Goal: Complete application form

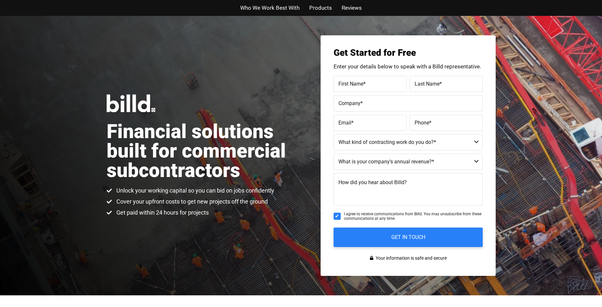
click at [375, 124] on label "Email *" at bounding box center [369, 122] width 63 height 9
click at [375, 124] on input "Email *" at bounding box center [370, 123] width 73 height 16
drag, startPoint x: 422, startPoint y: 128, endPoint x: 411, endPoint y: 132, distance: 12.5
click at [419, 129] on input "Phone *" at bounding box center [446, 123] width 73 height 16
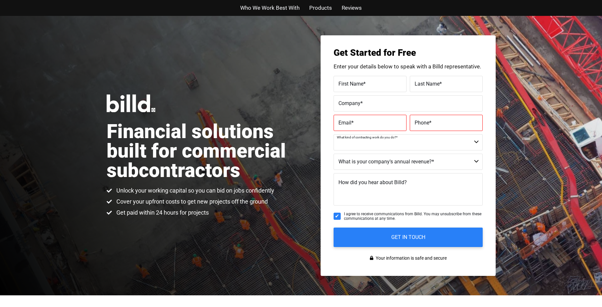
click at [401, 144] on select "Commercial Commercial and Residential Residential Not a Contractor" at bounding box center [408, 142] width 149 height 16
select select "Commercial"
click at [334, 134] on select "Commercial Commercial and Residential Residential Not a Contractor" at bounding box center [408, 142] width 149 height 16
click at [373, 165] on select "$40M + $25M - $40M $8M - $25M $4M - $8M $2M - $4M $1M - $2M Less than $1M" at bounding box center [408, 162] width 149 height 16
select select "$40M +"
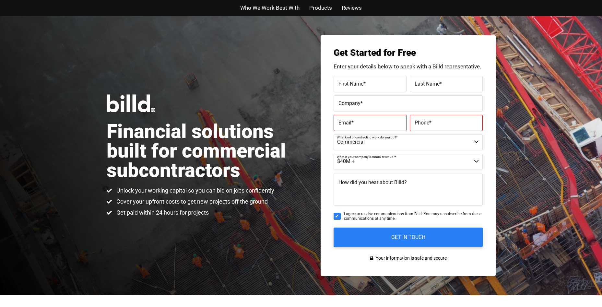
click at [334, 154] on select "$40M + $25M - $40M $8M - $25M $4M - $8M $2M - $4M $1M - $2M Less than $1M" at bounding box center [408, 162] width 149 height 16
click at [351, 189] on textarea "How did you hear about Billd?" at bounding box center [408, 189] width 149 height 32
click at [358, 103] on span "Company" at bounding box center [349, 103] width 22 height 6
click at [358, 103] on input "Company *" at bounding box center [408, 103] width 149 height 16
click at [357, 85] on span "First Name" at bounding box center [350, 83] width 25 height 6
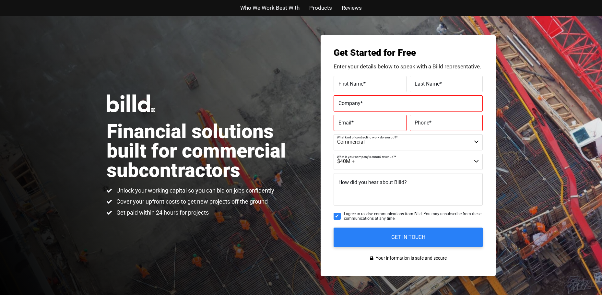
click at [357, 85] on input "First Name *" at bounding box center [370, 84] width 73 height 16
click at [277, 86] on div "Financial solutions built for commercial subcontractors Unlock your working cap…" at bounding box center [301, 155] width 602 height 279
click at [439, 199] on textarea "How did you hear about Billd?" at bounding box center [408, 189] width 149 height 32
click at [374, 181] on label "How did you hear about Billd?" at bounding box center [358, 177] width 42 height 9
drag, startPoint x: 374, startPoint y: 181, endPoint x: 377, endPoint y: 184, distance: 4.6
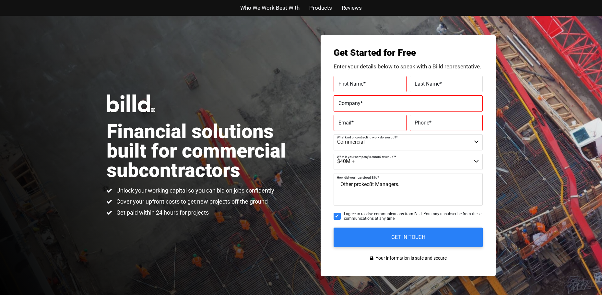
click at [378, 184] on textarea "Other prokec8t Managers." at bounding box center [408, 189] width 149 height 32
click at [374, 183] on textarea "Other prokec8t Managers." at bounding box center [408, 189] width 149 height 32
click at [413, 191] on textarea "Other project Managers." at bounding box center [408, 189] width 149 height 32
type textarea "Other project Managers in office."
click at [378, 84] on label "First Name *" at bounding box center [369, 83] width 63 height 9
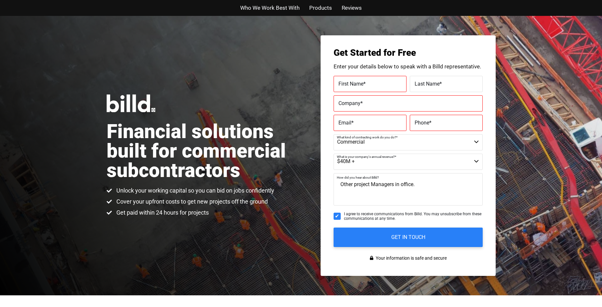
click at [378, 84] on input "First Name *" at bounding box center [370, 84] width 73 height 16
type input "Will"
click at [463, 83] on label "Last Name *" at bounding box center [446, 83] width 63 height 9
click at [463, 83] on input "Last Name *" at bounding box center [446, 84] width 73 height 16
type input "[PERSON_NAME]"
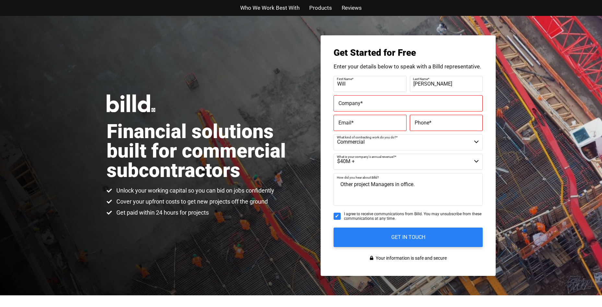
click at [372, 101] on label "Company *" at bounding box center [407, 103] width 139 height 9
click at [372, 101] on input "Company *" at bounding box center [408, 103] width 149 height 16
type input "Certified Finishes"
type input "[EMAIL_ADDRESS][DOMAIN_NAME]"
type input "[PHONE_NUMBER]"
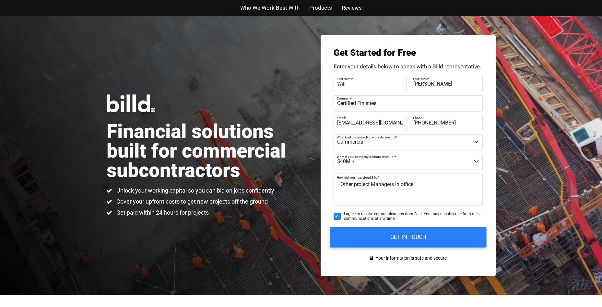
click at [408, 231] on input "GET IN TOUCH" at bounding box center [408, 237] width 157 height 20
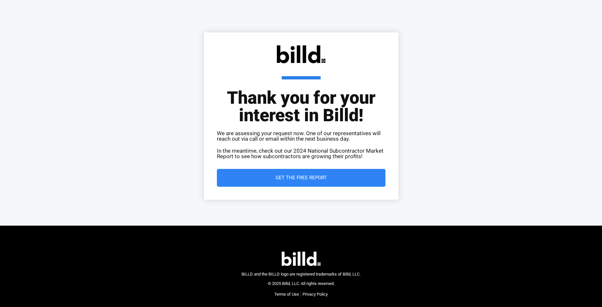
click at [326, 182] on link "Get the Free Report" at bounding box center [301, 178] width 169 height 18
